Goal: Complete application form: Complete application form

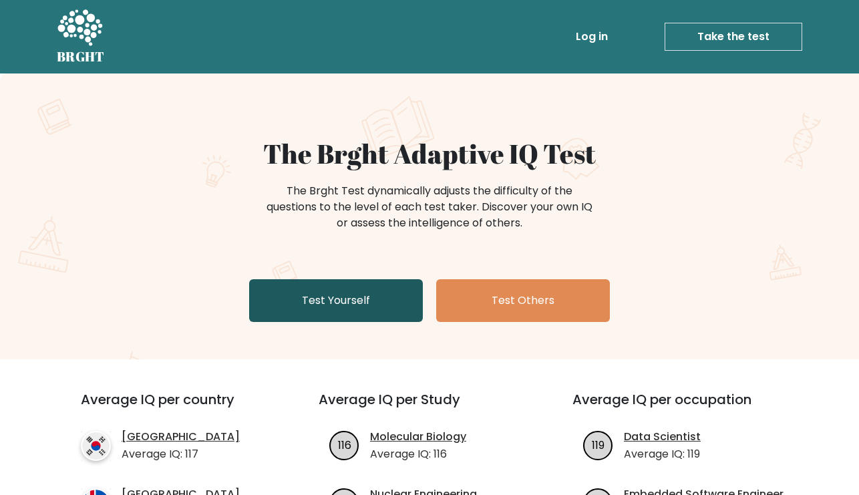
click at [385, 301] on link "Test Yourself" at bounding box center [336, 300] width 174 height 43
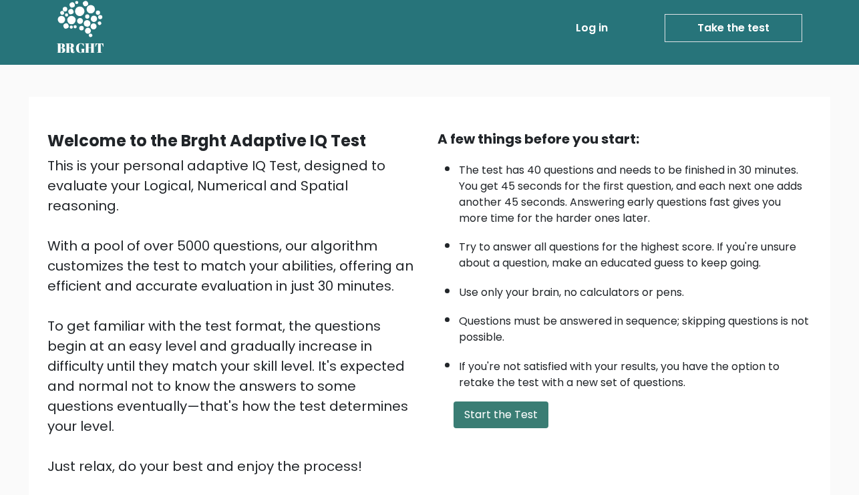
scroll to position [11, 0]
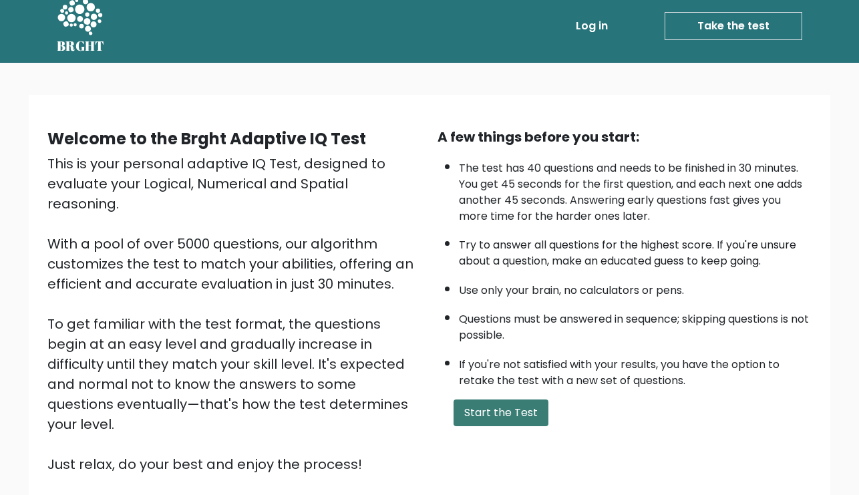
click at [488, 407] on button "Start the Test" at bounding box center [500, 412] width 95 height 27
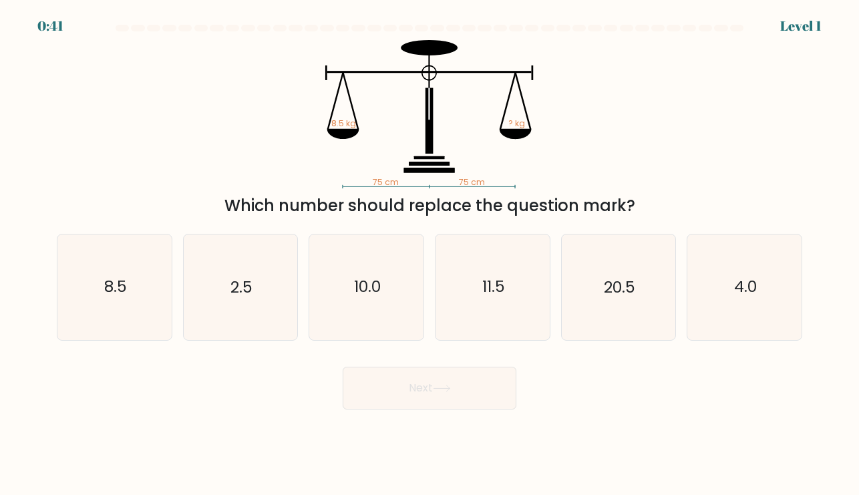
drag, startPoint x: 283, startPoint y: 206, endPoint x: 566, endPoint y: 211, distance: 282.5
click at [566, 211] on div "Which number should replace the question mark?" at bounding box center [429, 206] width 729 height 24
click at [565, 211] on div "Which number should replace the question mark?" at bounding box center [429, 206] width 729 height 24
click at [105, 278] on text "8.5" at bounding box center [115, 287] width 23 height 22
click at [429, 254] on input "a. 8.5" at bounding box center [429, 251] width 1 height 7
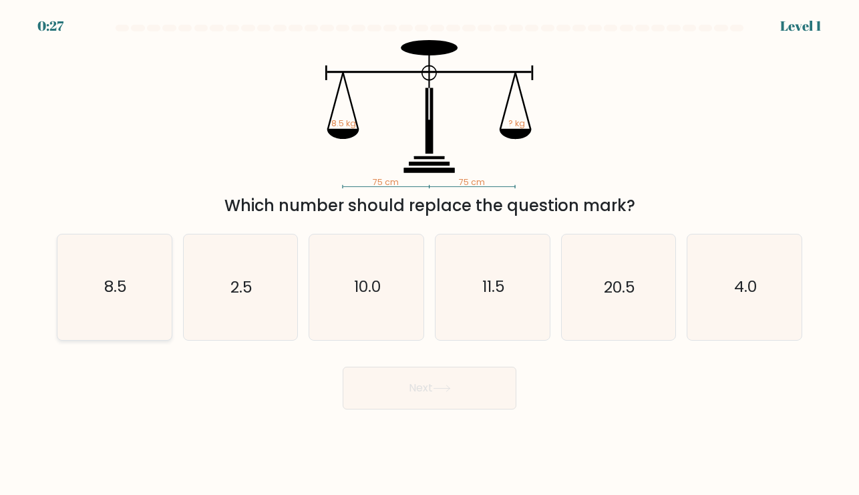
radio input "true"
click at [463, 405] on button "Next" at bounding box center [430, 388] width 174 height 43
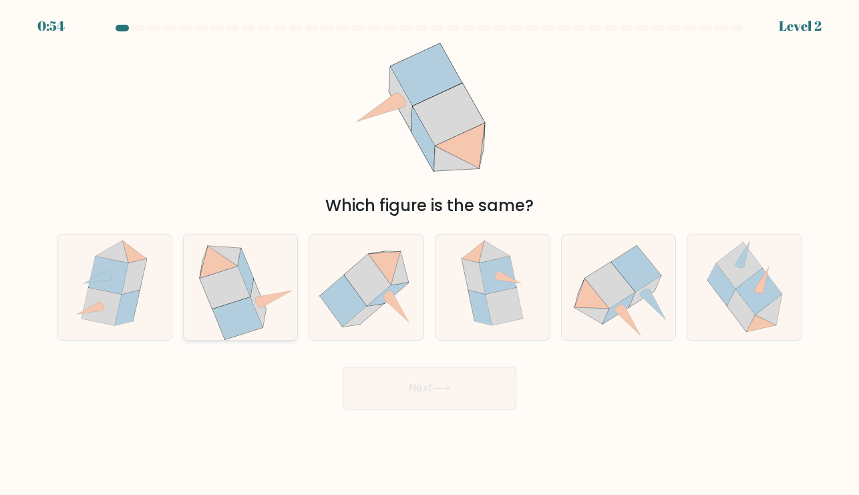
click at [225, 274] on icon at bounding box center [225, 287] width 50 height 42
click at [429, 254] on input "b." at bounding box center [429, 251] width 1 height 7
radio input "true"
click at [383, 396] on button "Next" at bounding box center [430, 388] width 174 height 43
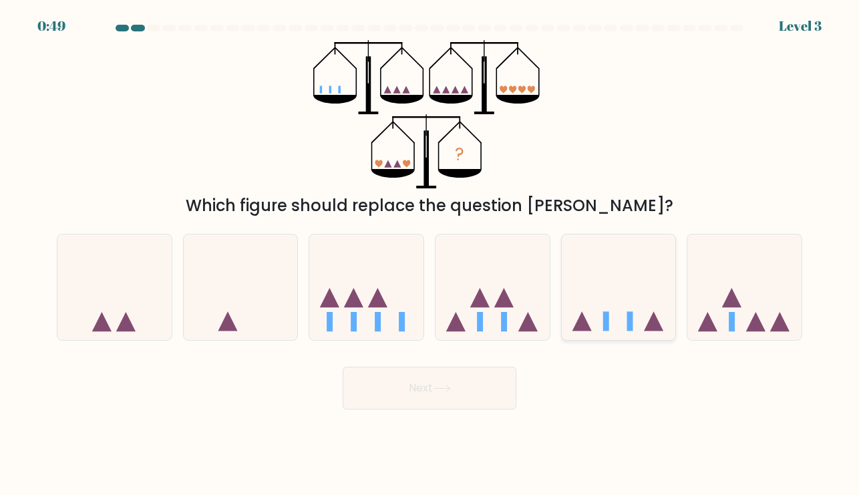
click at [614, 327] on icon at bounding box center [619, 287] width 114 height 94
click at [430, 254] on input "e." at bounding box center [429, 251] width 1 height 7
radio input "true"
click at [620, 314] on icon at bounding box center [618, 286] width 113 height 93
click at [430, 254] on input "e." at bounding box center [429, 251] width 1 height 7
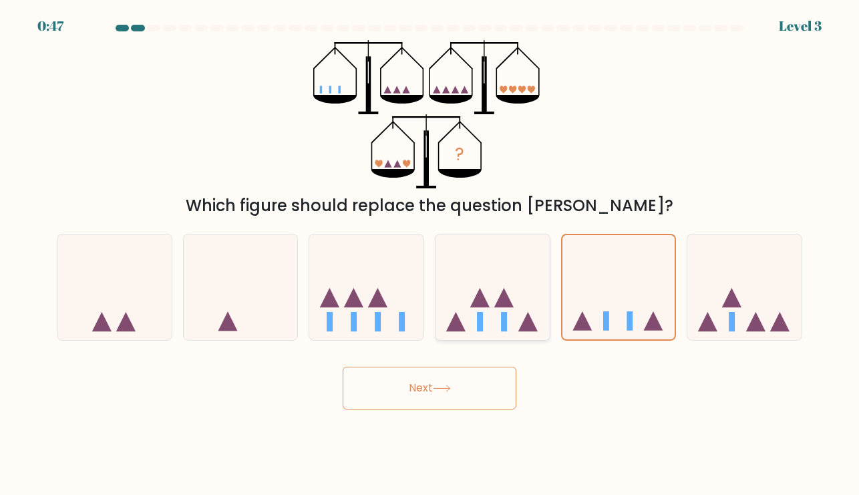
click at [522, 278] on icon at bounding box center [492, 287] width 114 height 94
click at [430, 254] on input "d." at bounding box center [429, 251] width 1 height 7
radio input "true"
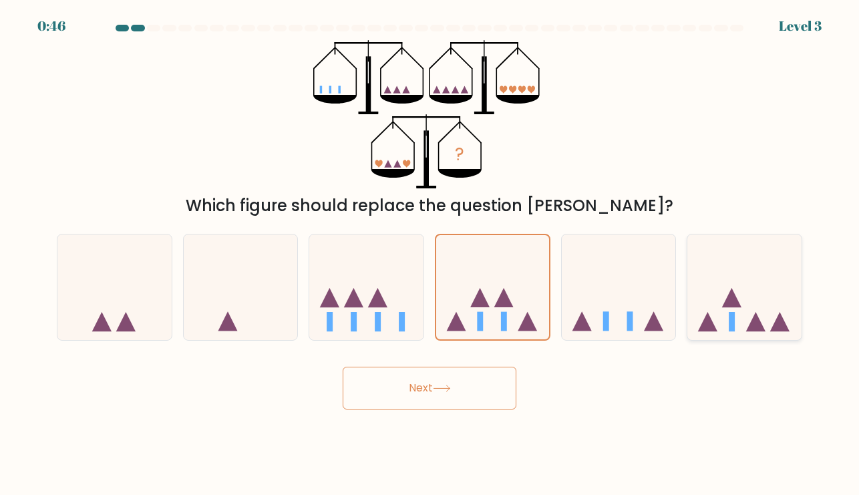
click at [737, 306] on icon at bounding box center [731, 297] width 19 height 19
click at [430, 254] on input "f." at bounding box center [429, 251] width 1 height 7
radio input "true"
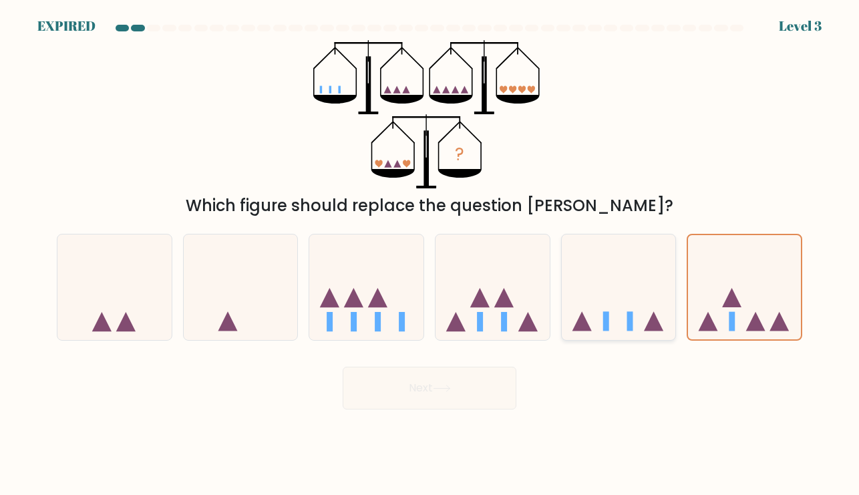
click at [581, 331] on icon at bounding box center [581, 321] width 19 height 19
click at [430, 254] on input "e." at bounding box center [429, 251] width 1 height 7
radio input "true"
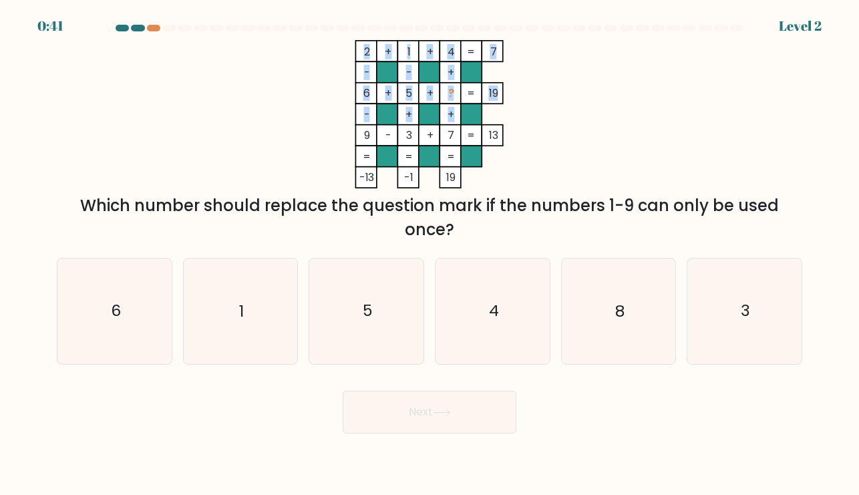
drag, startPoint x: 358, startPoint y: 45, endPoint x: 458, endPoint y: 119, distance: 124.6
click at [458, 118] on icon "2 + 1 + 4 7 - - + 6 + 5 + ? 19 - + + 9 - 3 + 7 = 13 = = = = -13 -1 19 =" at bounding box center [429, 114] width 401 height 148
drag, startPoint x: 333, startPoint y: 194, endPoint x: 540, endPoint y: 236, distance: 211.2
click at [540, 236] on div "Which number should replace the question mark if the numbers 1-9 can only be us…" at bounding box center [429, 218] width 729 height 48
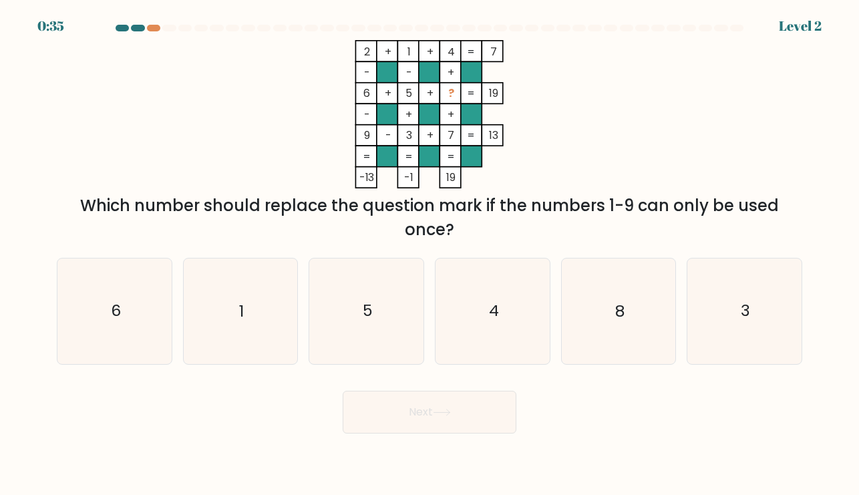
drag, startPoint x: 545, startPoint y: 232, endPoint x: 605, endPoint y: 213, distance: 62.9
click at [605, 213] on div "Which number should replace the question mark if the numbers 1-9 can only be us…" at bounding box center [429, 218] width 729 height 48
drag, startPoint x: 406, startPoint y: 92, endPoint x: 376, endPoint y: 92, distance: 30.0
click at [375, 92] on icon "2 + 1 + 4 7 - - + 6 + 5 + ? 19 - + + 9 - 3 + 7 = 13 = = = = -13 -1 19 =" at bounding box center [429, 114] width 401 height 148
drag, startPoint x: 422, startPoint y: 92, endPoint x: 415, endPoint y: 95, distance: 8.1
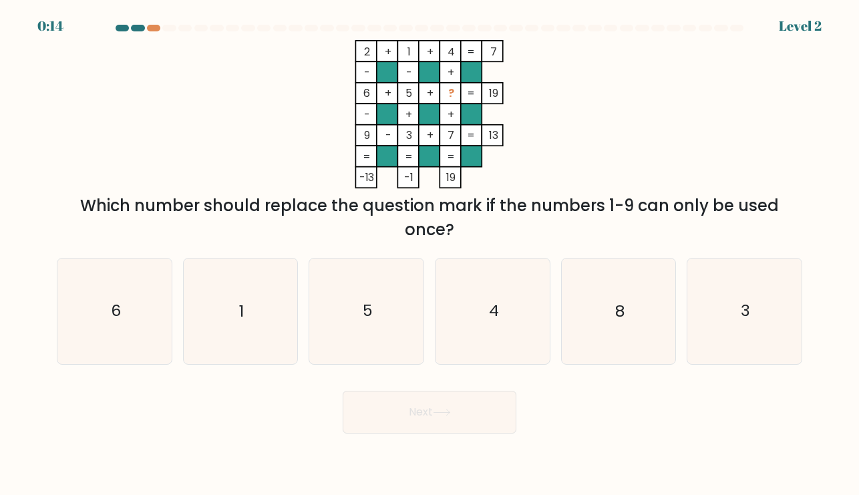
click at [415, 95] on icon "2 + 1 + 4 7 - - + 6 + 5 + ? 19 - + + 9 - 3 + 7 = 13 = = = = -13 -1 19 =" at bounding box center [429, 114] width 401 height 148
drag, startPoint x: 433, startPoint y: 95, endPoint x: 461, endPoint y: 95, distance: 27.4
click at [461, 95] on icon "2 + 1 + 4 7 - - + 6 + 5 + ? 19 - + + 9 - 3 + 7 = 13 = = = = -13 -1 19 =" at bounding box center [429, 114] width 401 height 148
click at [461, 95] on rect at bounding box center [471, 93] width 21 height 21
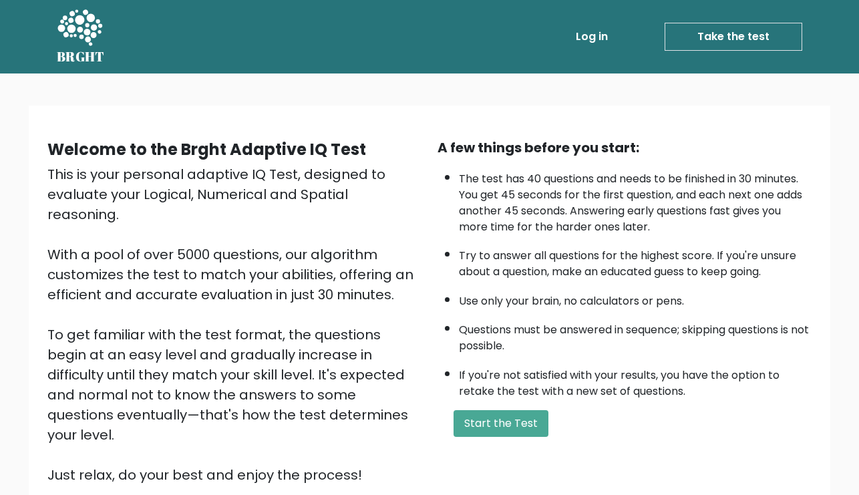
scroll to position [11, 0]
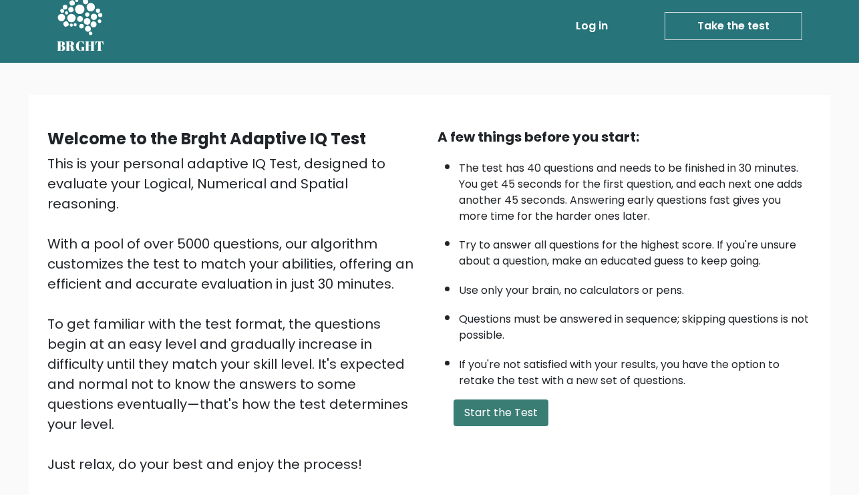
click at [513, 403] on button "Start the Test" at bounding box center [500, 412] width 95 height 27
click at [479, 411] on button "Start the Test" at bounding box center [500, 412] width 95 height 27
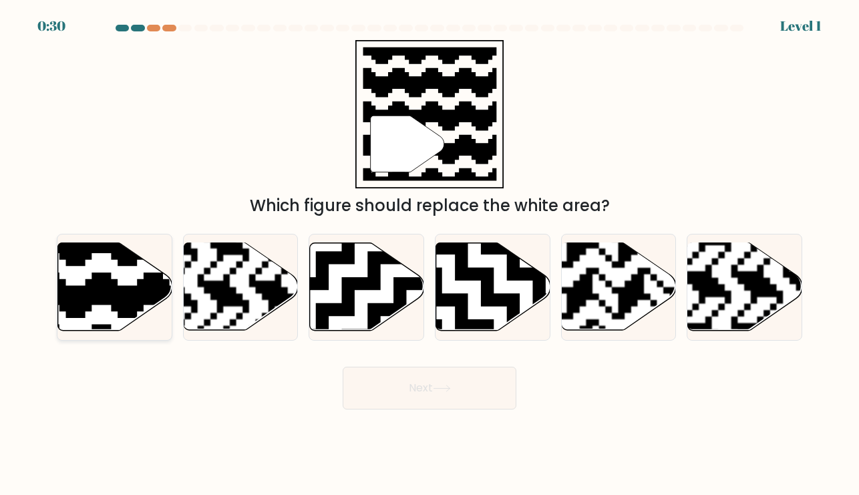
click at [99, 274] on icon at bounding box center [150, 240] width 207 height 207
click at [429, 254] on input "a." at bounding box center [429, 251] width 1 height 7
radio input "true"
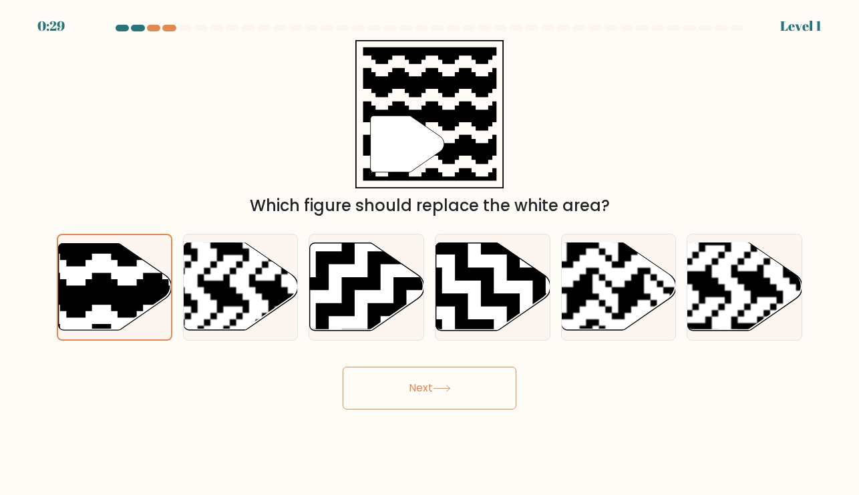
click at [460, 395] on button "Next" at bounding box center [430, 388] width 174 height 43
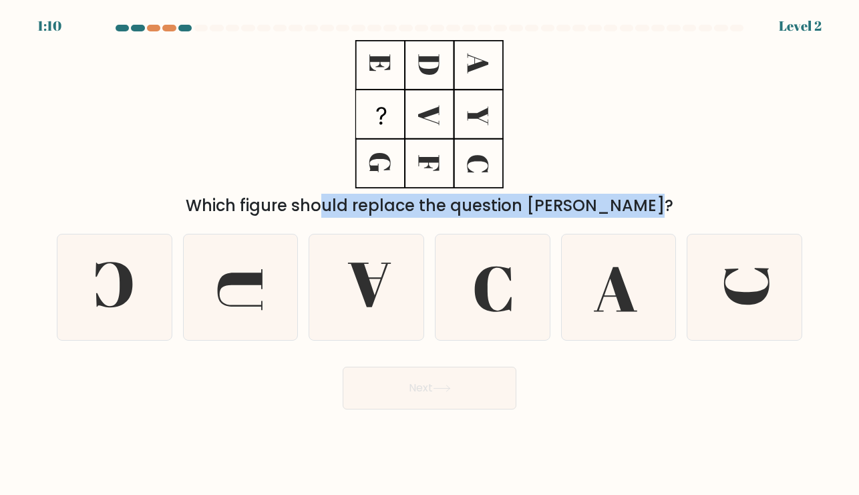
drag, startPoint x: 264, startPoint y: 206, endPoint x: 564, endPoint y: 208, distance: 299.8
click at [564, 208] on div "Which figure should replace the question [PERSON_NAME]?" at bounding box center [429, 206] width 729 height 24
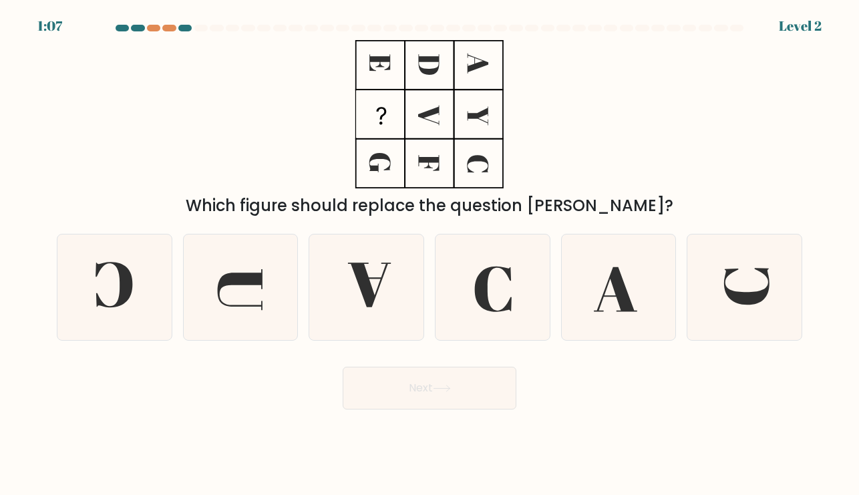
click at [558, 122] on div "Which figure should replace the question [PERSON_NAME]?" at bounding box center [429, 129] width 761 height 178
click at [266, 290] on icon at bounding box center [240, 286] width 105 height 105
click at [429, 254] on input "b." at bounding box center [429, 251] width 1 height 7
radio input "true"
click at [418, 385] on button "Next" at bounding box center [430, 388] width 174 height 43
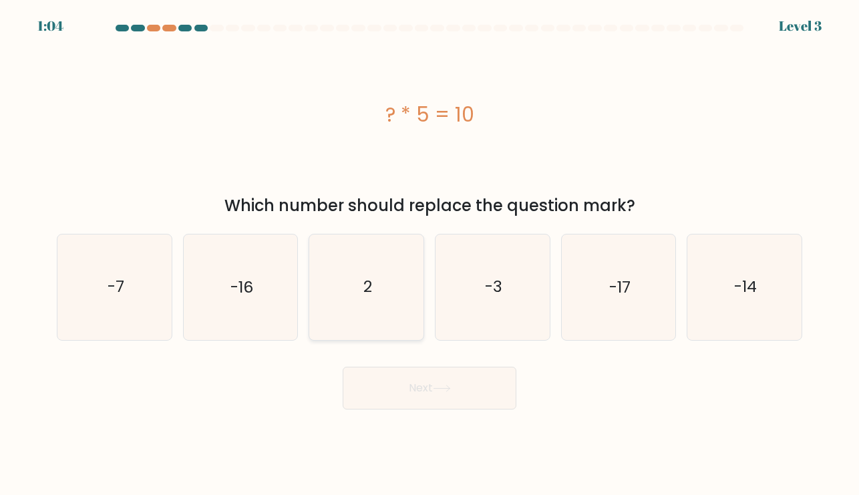
click at [417, 298] on icon "2" at bounding box center [366, 286] width 105 height 105
click at [429, 254] on input "c. 2" at bounding box center [429, 251] width 1 height 7
radio input "true"
click at [447, 402] on button "Next" at bounding box center [430, 388] width 174 height 43
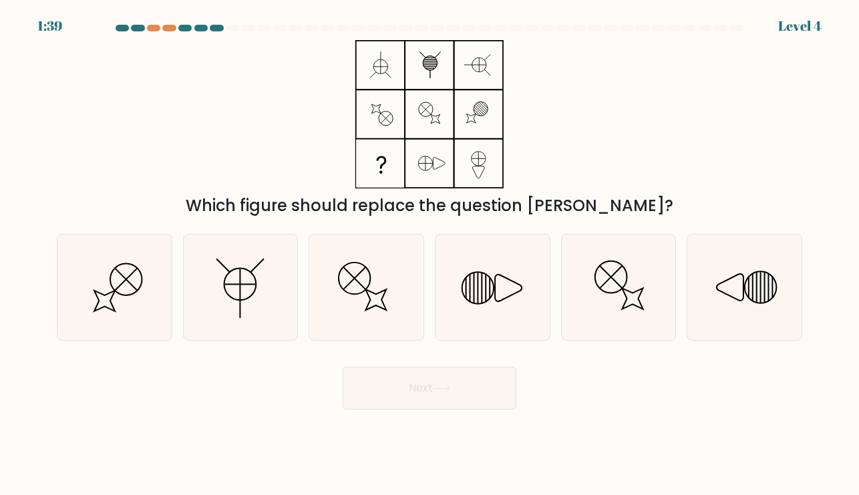
drag, startPoint x: 398, startPoint y: 71, endPoint x: 452, endPoint y: 130, distance: 79.9
click at [452, 130] on icon at bounding box center [429, 114] width 167 height 148
